Goal: Transaction & Acquisition: Purchase product/service

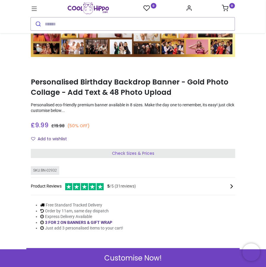
scroll to position [118, 0]
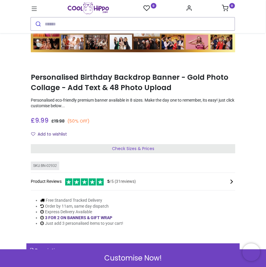
click at [164, 149] on div "Check Sizes & Prices" at bounding box center [133, 148] width 204 height 9
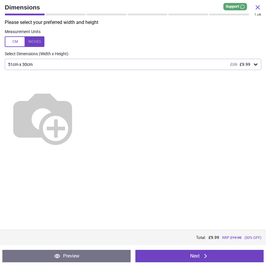
click at [200, 64] on div "51cm x 30cm £20 £9.99" at bounding box center [129, 64] width 245 height 5
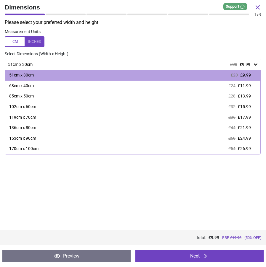
click at [238, 67] on div "£20 £9.99" at bounding box center [240, 64] width 20 height 5
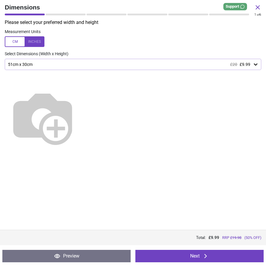
click at [234, 66] on span "£20" at bounding box center [233, 64] width 7 height 5
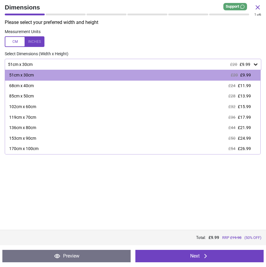
click at [234, 66] on span "£20" at bounding box center [233, 64] width 7 height 5
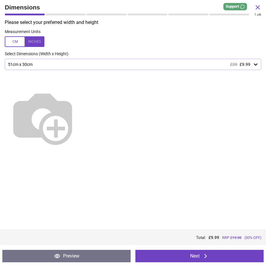
click at [210, 258] on button "Next" at bounding box center [199, 256] width 128 height 12
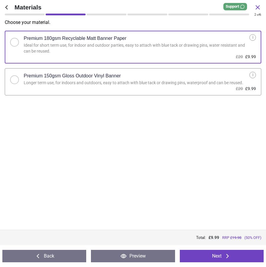
click at [163, 88] on label "Premium 150gsm Gloss Outdoor Vinyl Banner Longer term use, for indoors and outd…" at bounding box center [133, 81] width 256 height 27
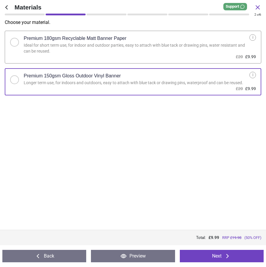
click at [219, 257] on button "Next" at bounding box center [222, 256] width 84 height 12
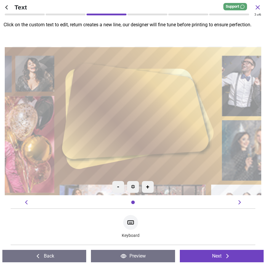
click at [113, 96] on div at bounding box center [133, 112] width 116 height 77
click at [130, 223] on icon at bounding box center [130, 223] width 6 height 4
type textarea "**********"
click at [234, 259] on button "Next" at bounding box center [222, 256] width 84 height 12
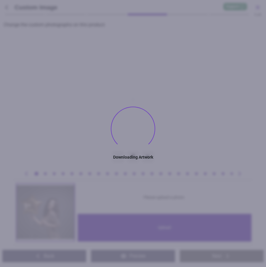
type textarea "**********"
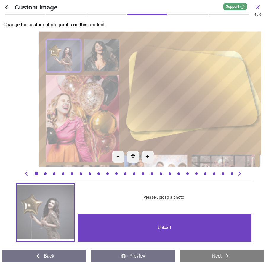
click at [112, 54] on image at bounding box center [101, 55] width 35 height 32
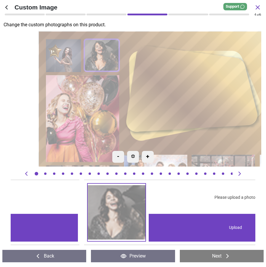
click at [88, 103] on image at bounding box center [82, 118] width 73 height 87
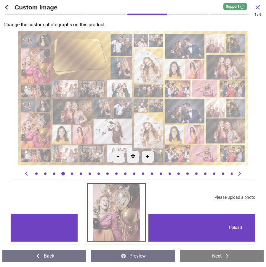
scroll to position [0, 1955]
